Goal: Task Accomplishment & Management: Complete application form

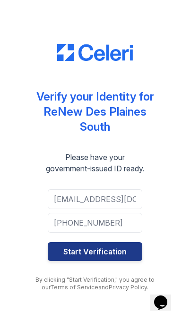
click at [124, 255] on button "Start Verification" at bounding box center [95, 251] width 94 height 19
